Goal: Transaction & Acquisition: Purchase product/service

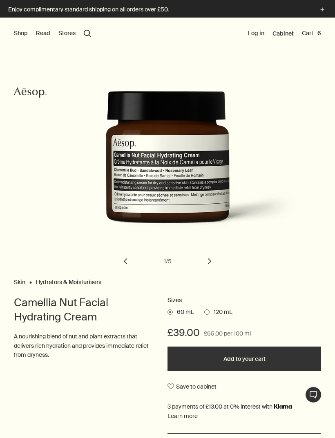
click at [313, 30] on button "Cart 6" at bounding box center [311, 33] width 19 height 8
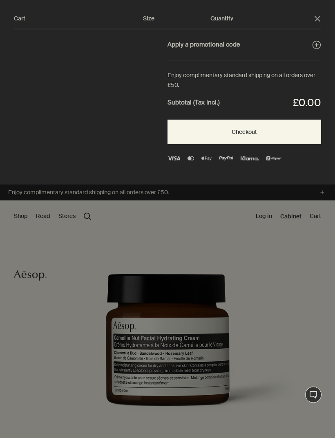
click at [318, 16] on icon "close" at bounding box center [318, 19] width 6 height 6
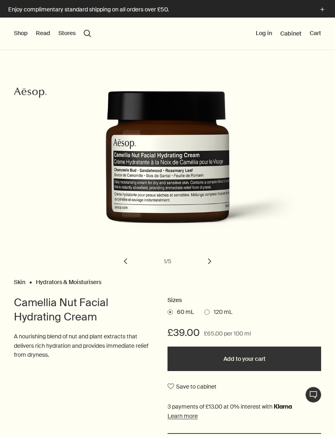
click at [268, 31] on button "Log in" at bounding box center [264, 33] width 16 height 8
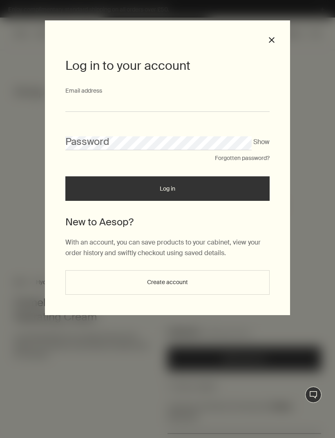
click at [76, 100] on input "Email address" at bounding box center [167, 104] width 204 height 15
type input "**********"
click at [168, 190] on button "Log in" at bounding box center [167, 189] width 204 height 25
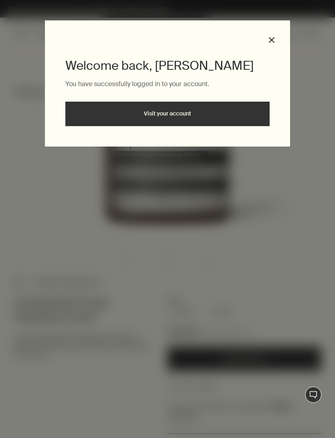
click at [272, 41] on button "close" at bounding box center [271, 39] width 7 height 7
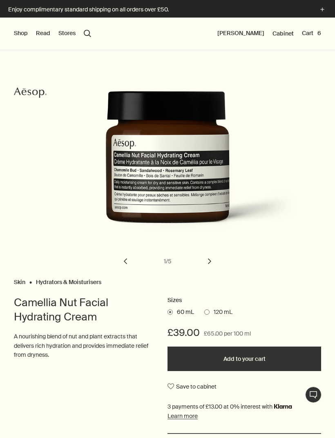
click at [313, 31] on button "Cart 6" at bounding box center [311, 33] width 19 height 8
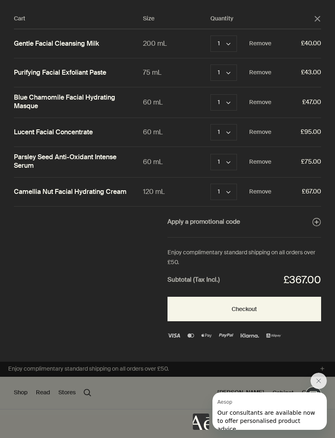
click at [227, 305] on button "Checkout" at bounding box center [245, 309] width 154 height 25
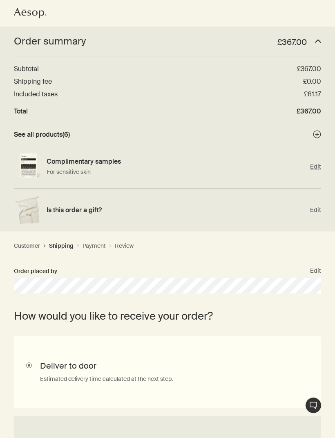
click at [314, 164] on span "Edit" at bounding box center [315, 167] width 11 height 8
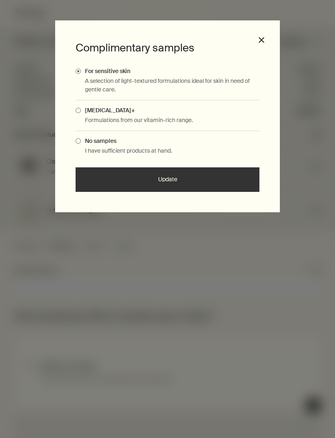
click at [181, 118] on p "Formulations from our vitamin-rich range." at bounding box center [172, 120] width 174 height 9
click at [79, 108] on span "Complimentary Samples Modal" at bounding box center [78, 110] width 5 height 5
click at [81, 108] on input "Skin Care+" at bounding box center [81, 109] width 0 height 5
click at [112, 73] on span "For sensitive skin" at bounding box center [105, 70] width 49 height 7
click at [81, 73] on input "For sensitive skin" at bounding box center [81, 69] width 0 height 5
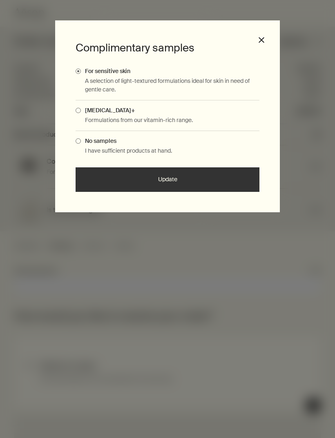
click at [258, 42] on button "close" at bounding box center [261, 39] width 7 height 7
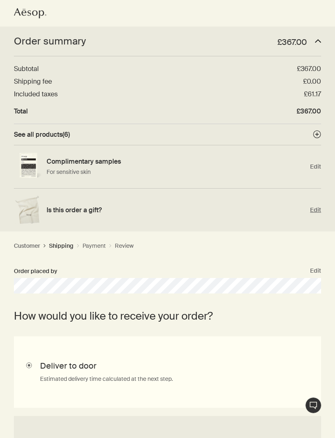
click at [317, 210] on span "Edit" at bounding box center [315, 210] width 11 height 8
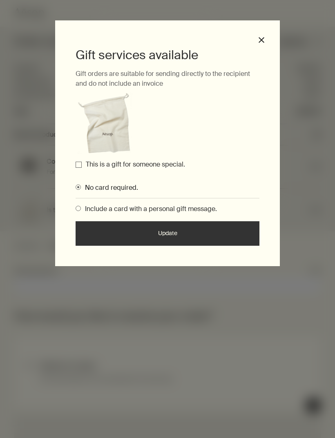
click at [170, 164] on label "This is a gift for someone special." at bounding box center [135, 164] width 99 height 9
click at [82, 164] on input "This is a gift for someone special." at bounding box center [79, 165] width 6 height 6
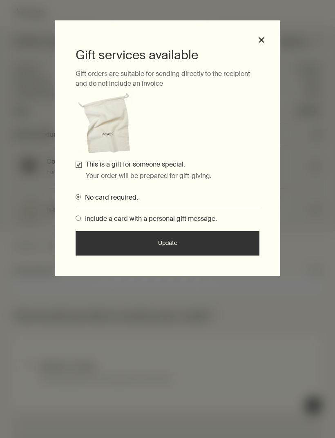
click at [173, 165] on label "This is a gift for someone special." at bounding box center [135, 164] width 99 height 9
click at [82, 165] on input "This is a gift for someone special." at bounding box center [79, 165] width 6 height 6
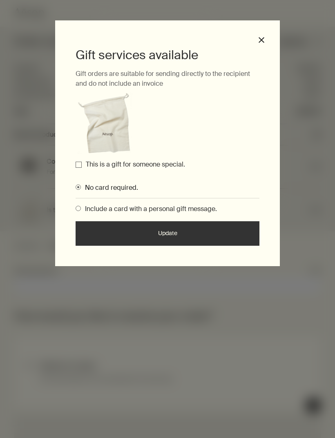
click at [264, 39] on button "close" at bounding box center [261, 39] width 7 height 7
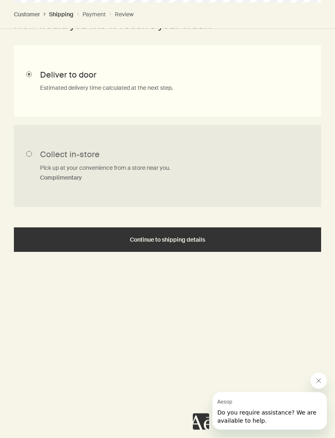
scroll to position [299, 0]
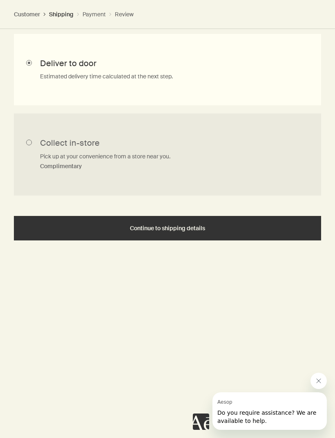
click at [70, 226] on div "Continue to shipping details" at bounding box center [168, 229] width 288 height 6
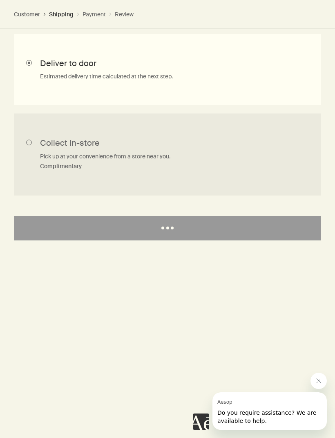
select select "GB"
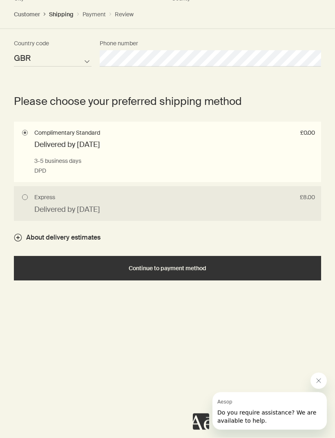
scroll to position [599, 0]
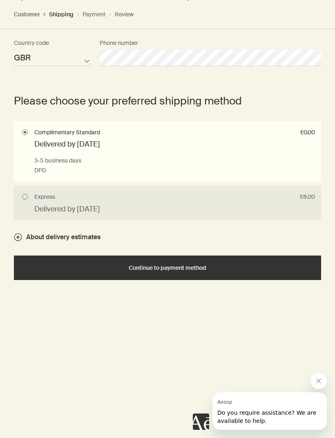
click at [18, 236] on polygon "button" at bounding box center [17, 237] width 3 height 3
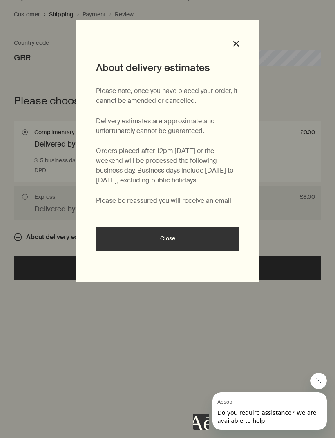
click at [131, 239] on div "Close" at bounding box center [167, 239] width 123 height 6
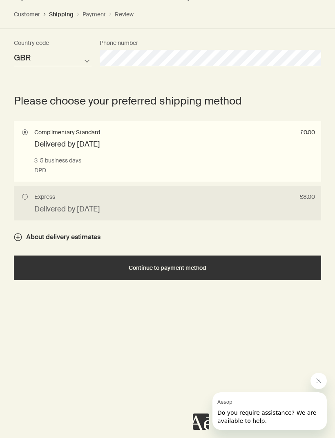
click at [25, 197] on input "Express £8.00 Delivered by Tue 12 Aug Next business day if ordered before 12pm …" at bounding box center [167, 203] width 307 height 35
radio input "true"
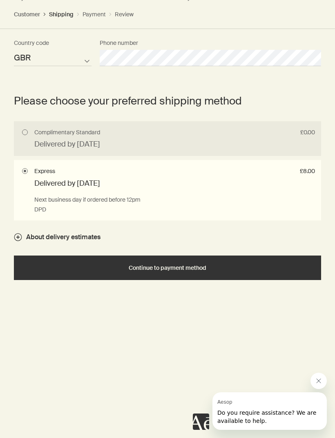
click at [30, 132] on input "Complimentary Standard £0.00 Delivered by Fri 15 Aug 3-5 business days DPD" at bounding box center [167, 138] width 307 height 35
radio input "true"
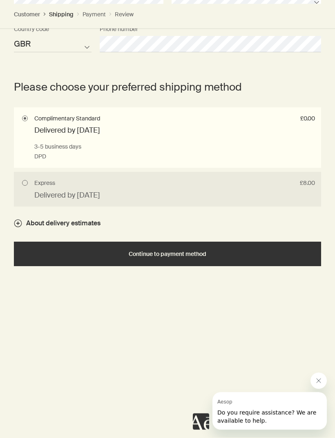
scroll to position [688, 0]
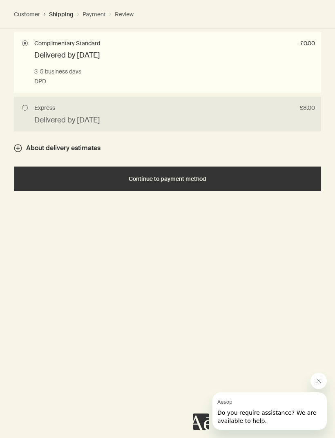
click at [47, 179] on div "Continue to payment method" at bounding box center [168, 179] width 288 height 6
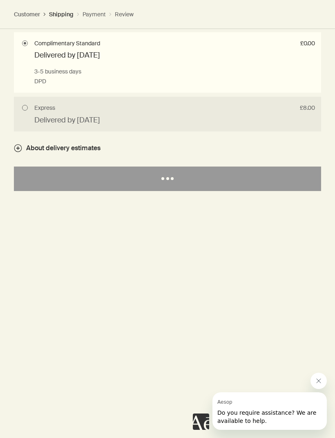
select select "GB"
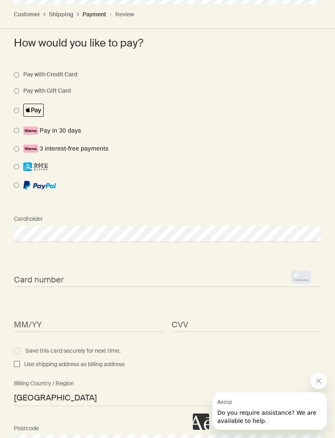
scroll to position [366, 0]
select select "GB"
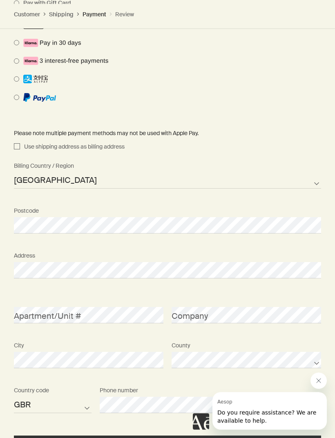
scroll to position [456, 0]
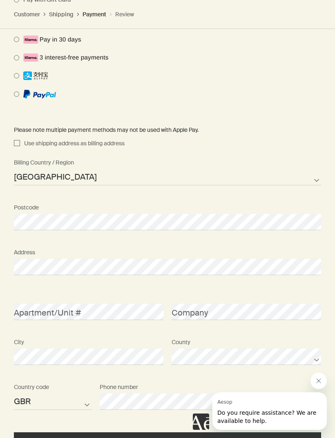
click at [100, 438] on div "Continue to next step" at bounding box center [168, 445] width 288 height 6
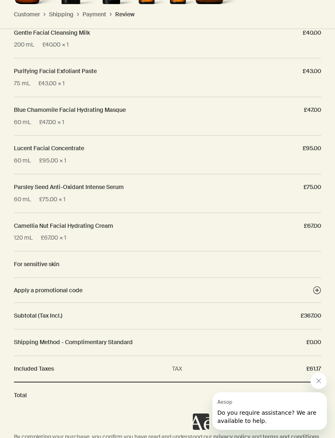
scroll to position [543, 0]
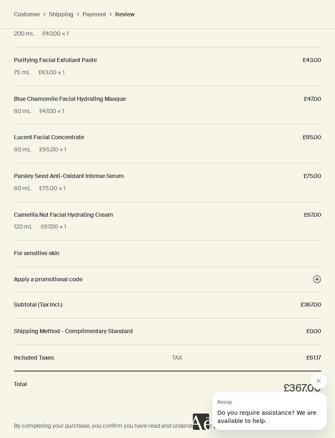
click at [318, 380] on icon "Close message from Aesop" at bounding box center [318, 381] width 7 height 7
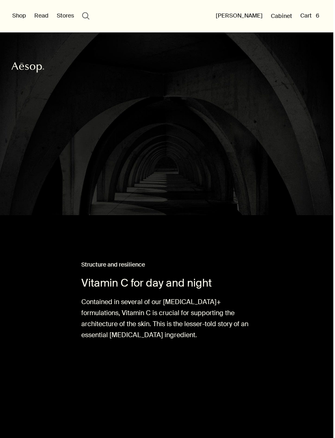
scroll to position [0, 1]
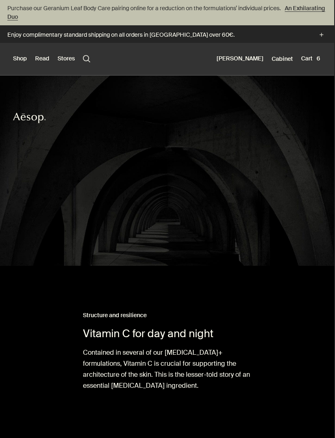
click at [20, 59] on button "Shop" at bounding box center [20, 59] width 14 height 8
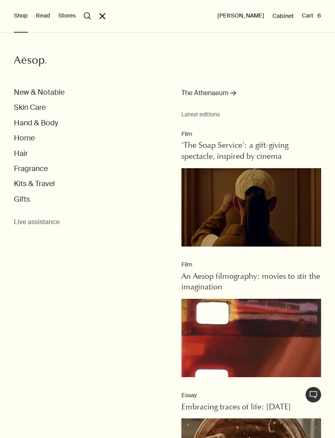
click at [25, 108] on button "Skin Care" at bounding box center [30, 107] width 32 height 9
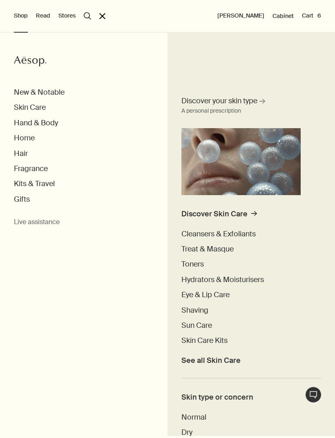
scroll to position [0, 0]
click at [205, 213] on div "Discover Skin Care" at bounding box center [214, 214] width 66 height 9
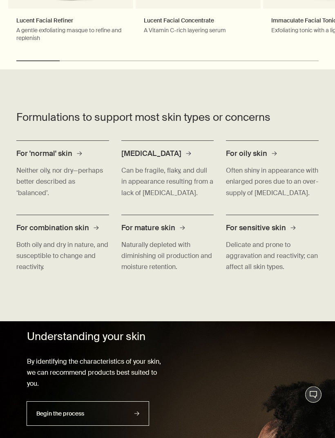
scroll to position [1149, 0]
click at [44, 223] on span "For combination skin" at bounding box center [52, 228] width 73 height 10
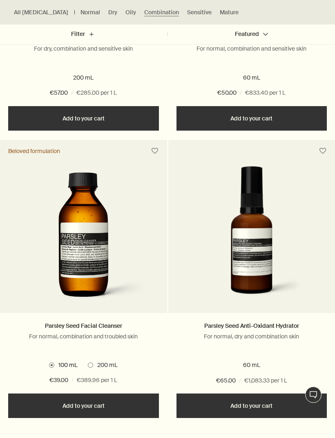
scroll to position [766, 0]
